Goal: Task Accomplishment & Management: Use online tool/utility

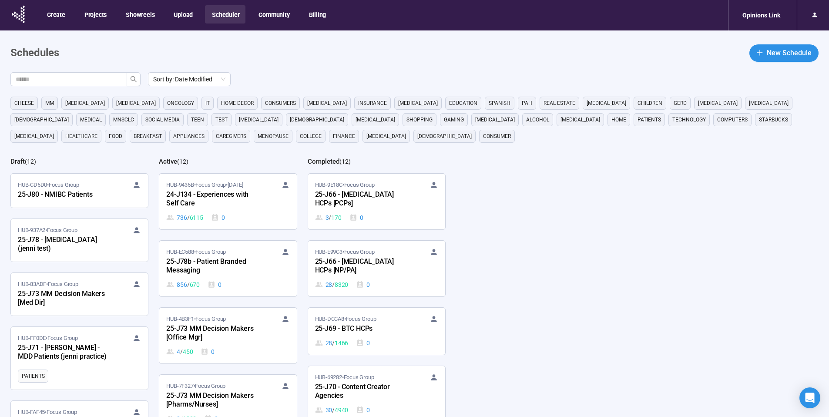
click at [71, 189] on div "HUB-CD5D0 • Focus Group 25-J80 - NMIBC Patients" at bounding box center [79, 191] width 123 height 20
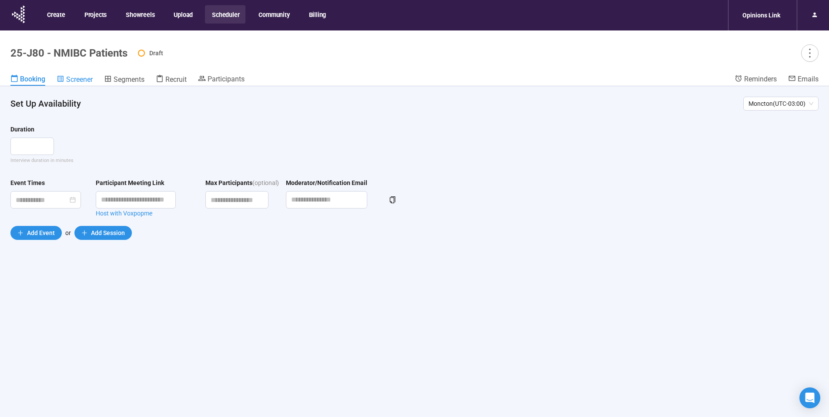
click at [83, 81] on span "Screener" at bounding box center [79, 79] width 27 height 8
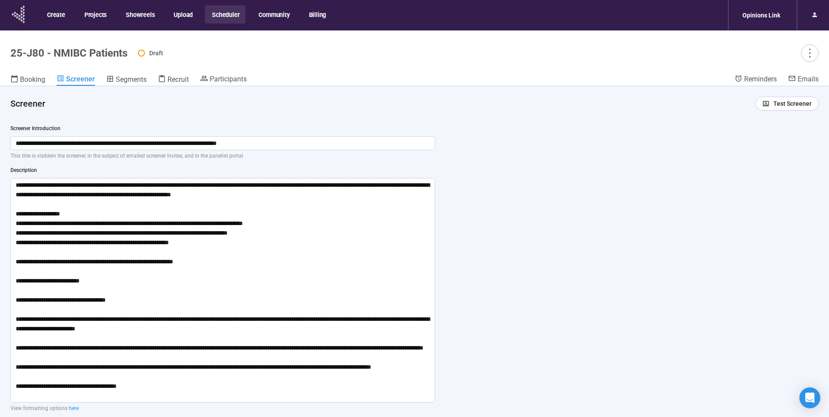
click at [24, 17] on icon at bounding box center [19, 14] width 22 height 23
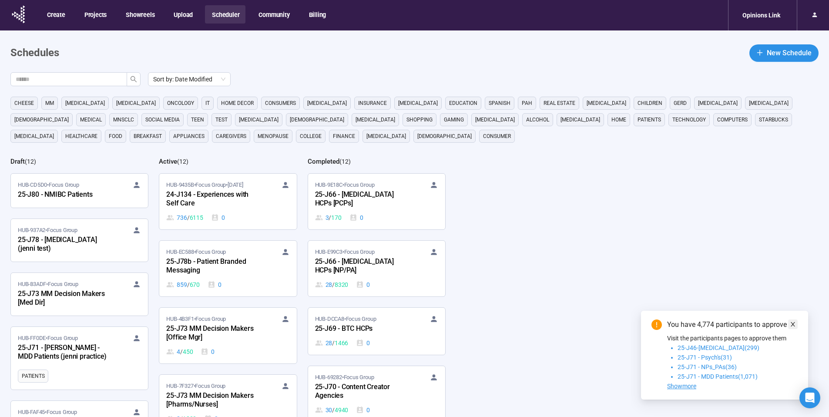
click at [796, 325] on icon "close" at bounding box center [793, 324] width 6 height 6
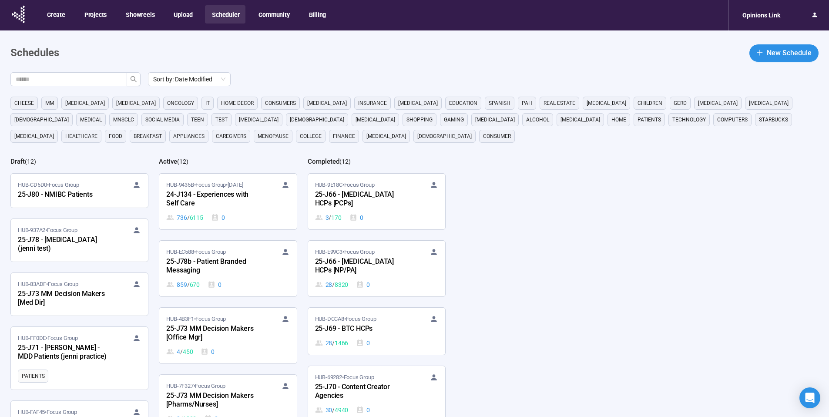
click at [69, 187] on span "HUB-CD5D0 • Focus Group" at bounding box center [48, 185] width 61 height 9
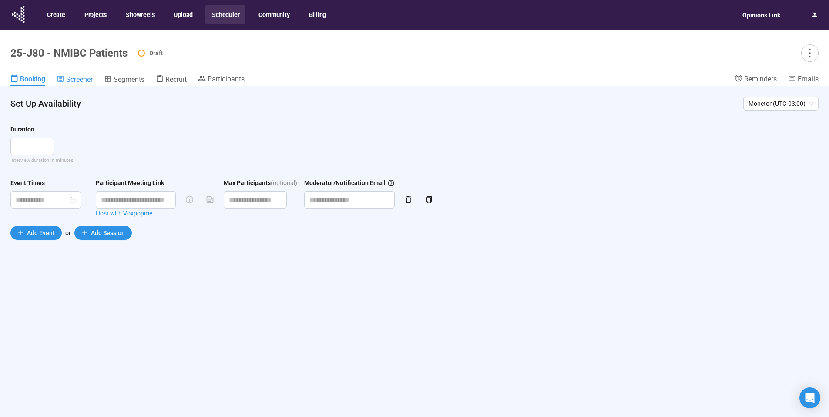
click at [85, 78] on span "Screener" at bounding box center [79, 79] width 27 height 8
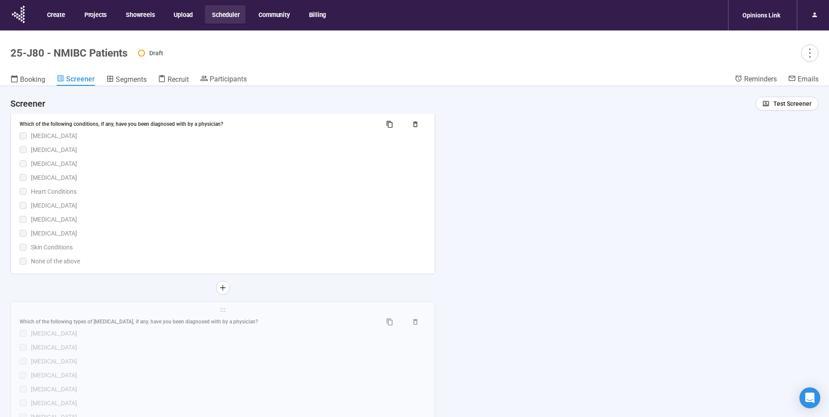
scroll to position [2202, 0]
click at [40, 116] on span "holder" at bounding box center [223, 119] width 406 height 6
drag, startPoint x: 18, startPoint y: 130, endPoint x: 77, endPoint y: 161, distance: 66.2
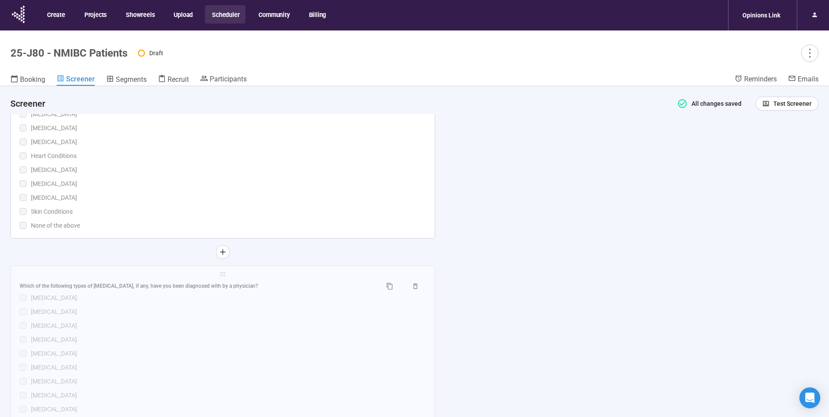
scroll to position [2228, 0]
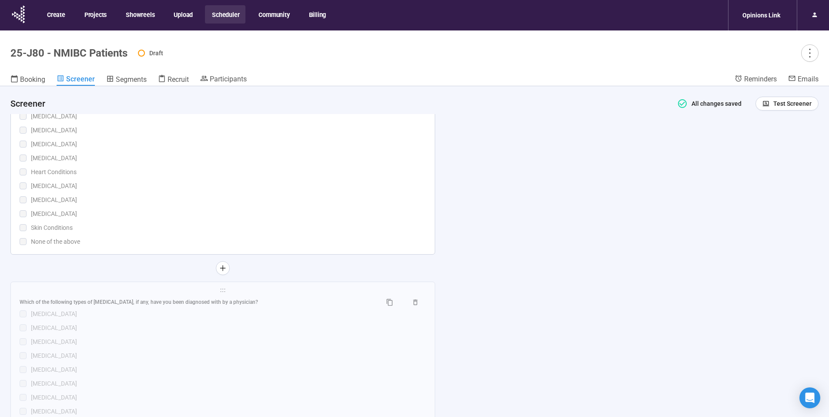
drag, startPoint x: 134, startPoint y: 198, endPoint x: 195, endPoint y: 176, distance: 65.0
click at [134, 198] on div "[MEDICAL_DATA]" at bounding box center [228, 200] width 395 height 10
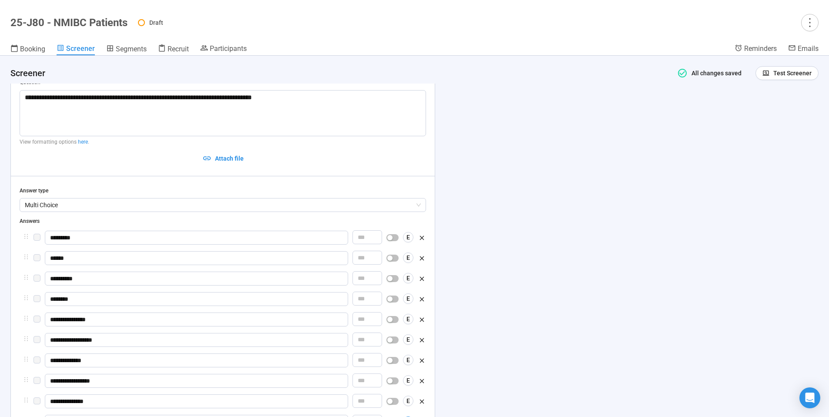
scroll to position [1930, 0]
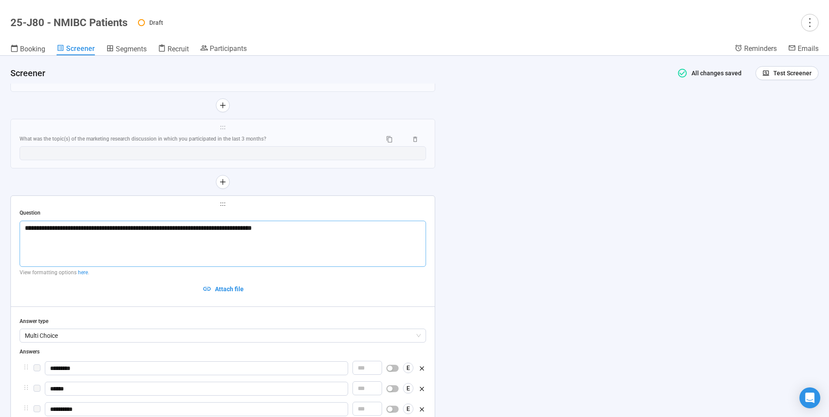
drag, startPoint x: 286, startPoint y: 226, endPoint x: 25, endPoint y: 225, distance: 260.7
click at [25, 225] on textarea "**********" at bounding box center [223, 244] width 406 height 46
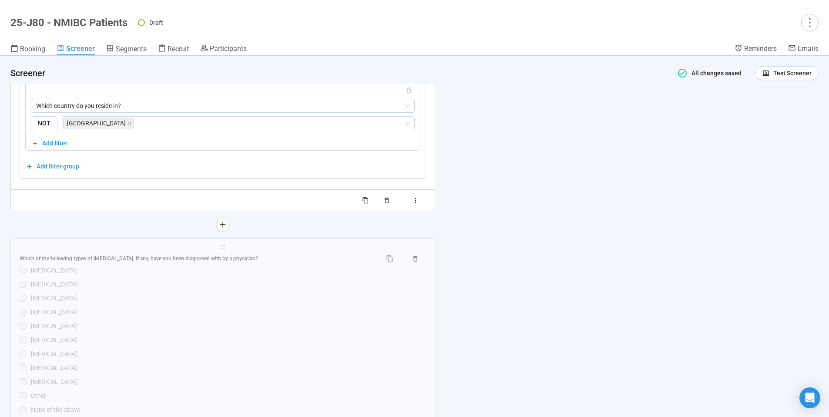
scroll to position [2524, 0]
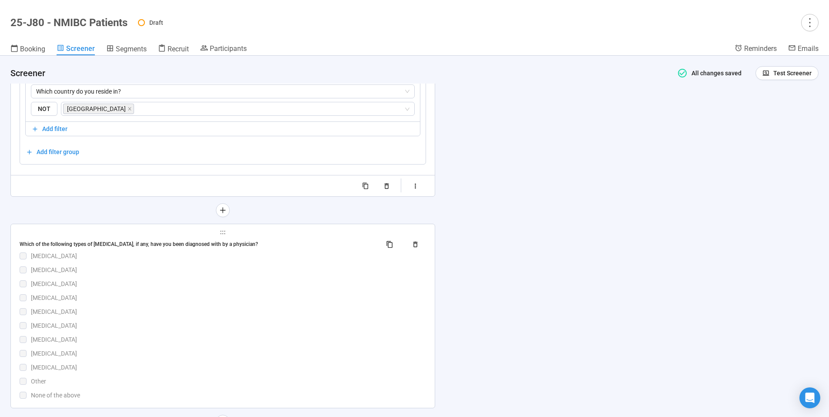
click at [166, 275] on div "[MEDICAL_DATA]" at bounding box center [228, 270] width 395 height 10
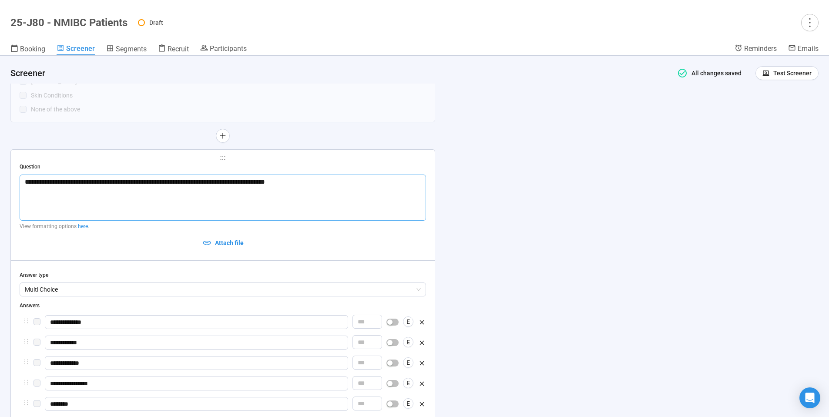
scroll to position [2173, 0]
drag, startPoint x: 265, startPoint y: 182, endPoint x: 24, endPoint y: 182, distance: 240.2
click at [24, 182] on textarea "**********" at bounding box center [223, 198] width 406 height 46
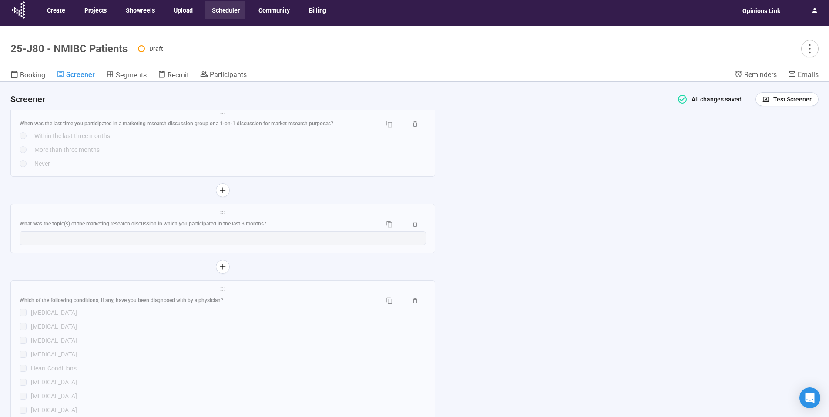
scroll to position [0, 0]
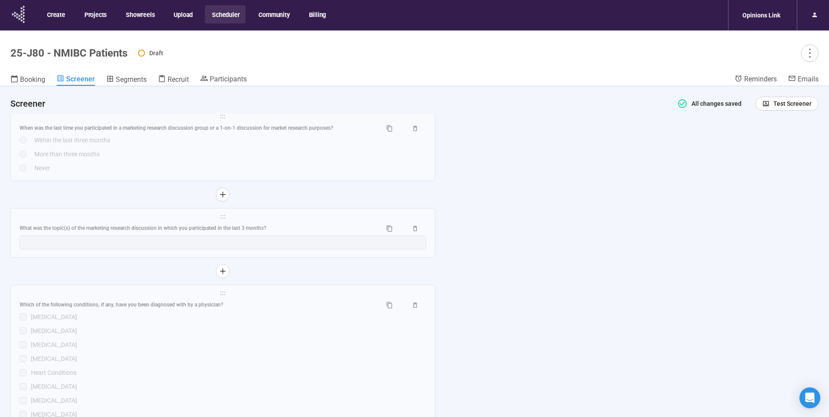
click at [21, 16] on icon at bounding box center [19, 14] width 22 height 23
